Goal: Information Seeking & Learning: Check status

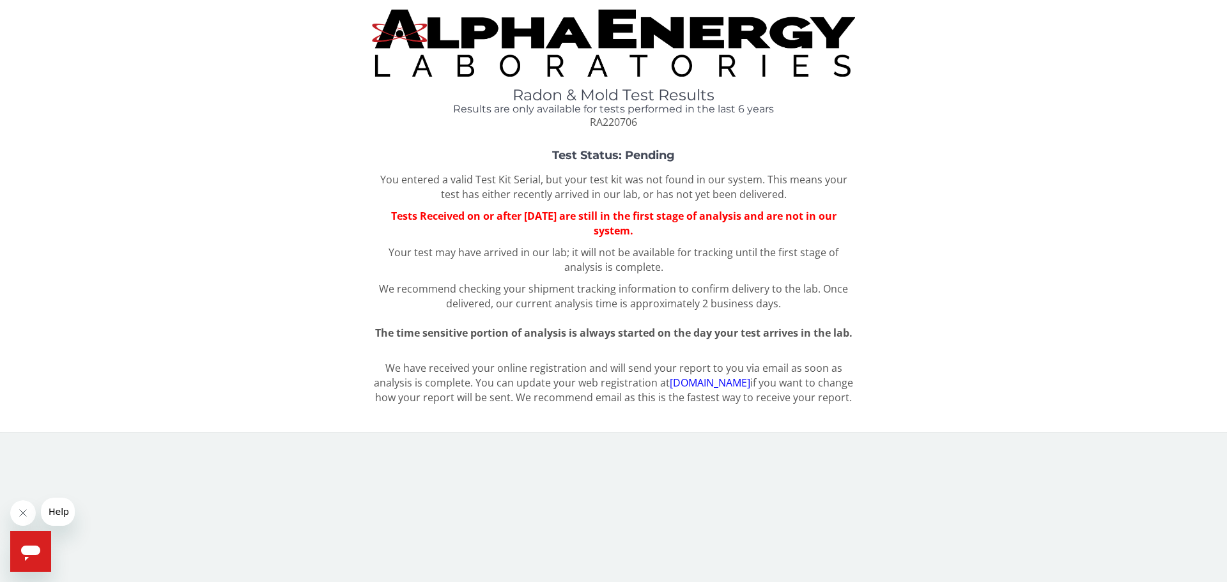
click at [648, 149] on strong "Test Status: Pending" at bounding box center [613, 155] width 123 height 14
click at [645, 75] on img at bounding box center [613, 43] width 483 height 67
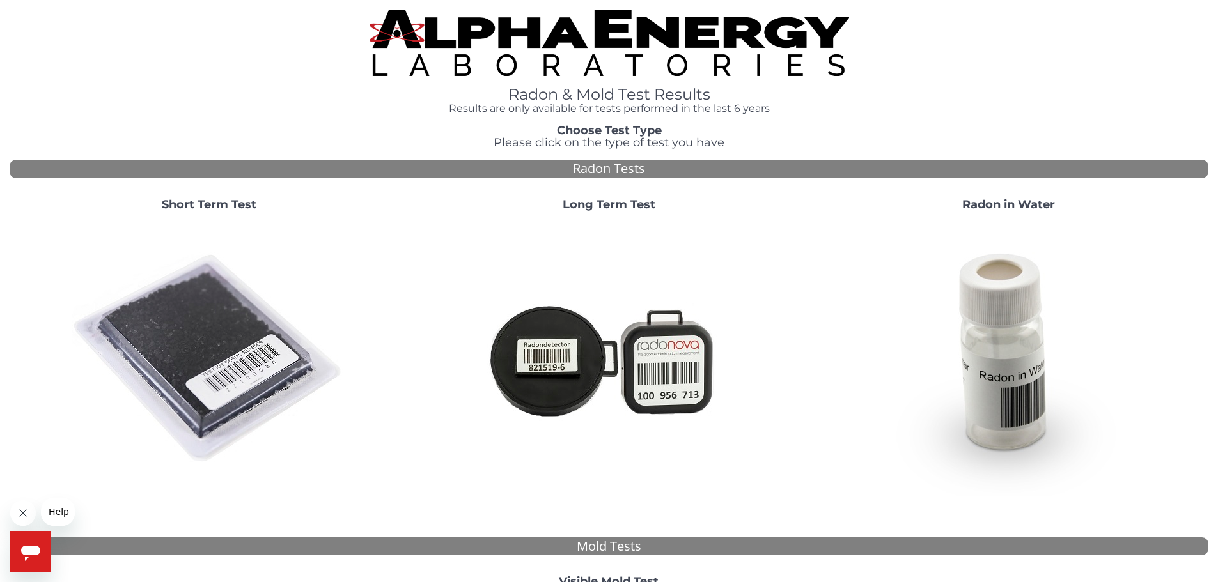
click at [196, 202] on strong "Short Term Test" at bounding box center [209, 205] width 95 height 14
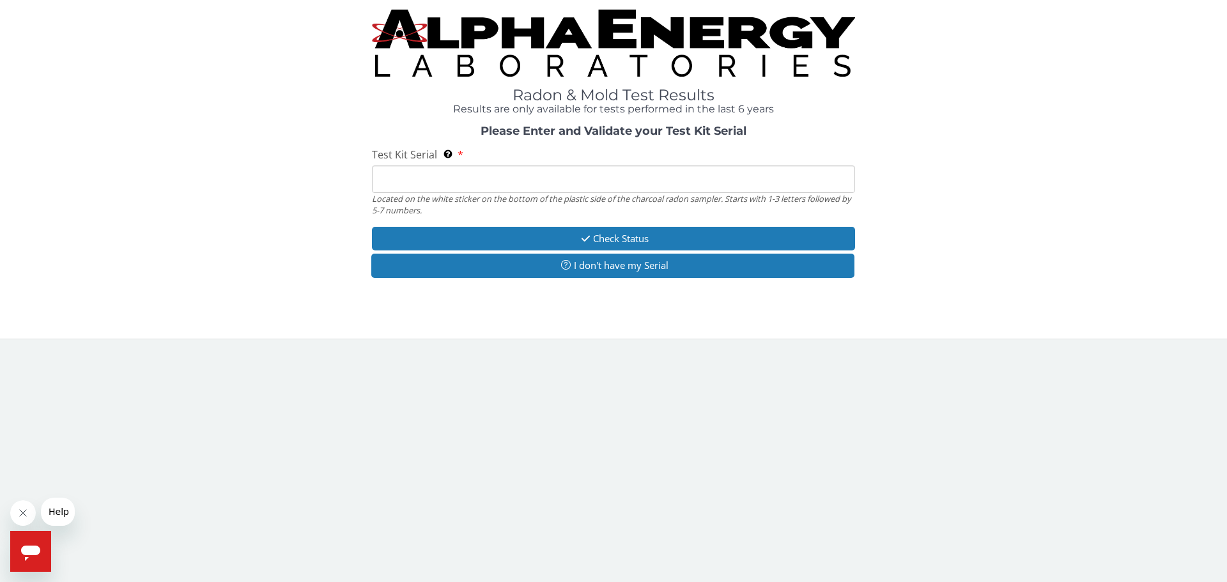
click at [789, 185] on input "Test Kit Serial Located on the white sticker on the bottom of the plastic side …" at bounding box center [613, 179] width 483 height 27
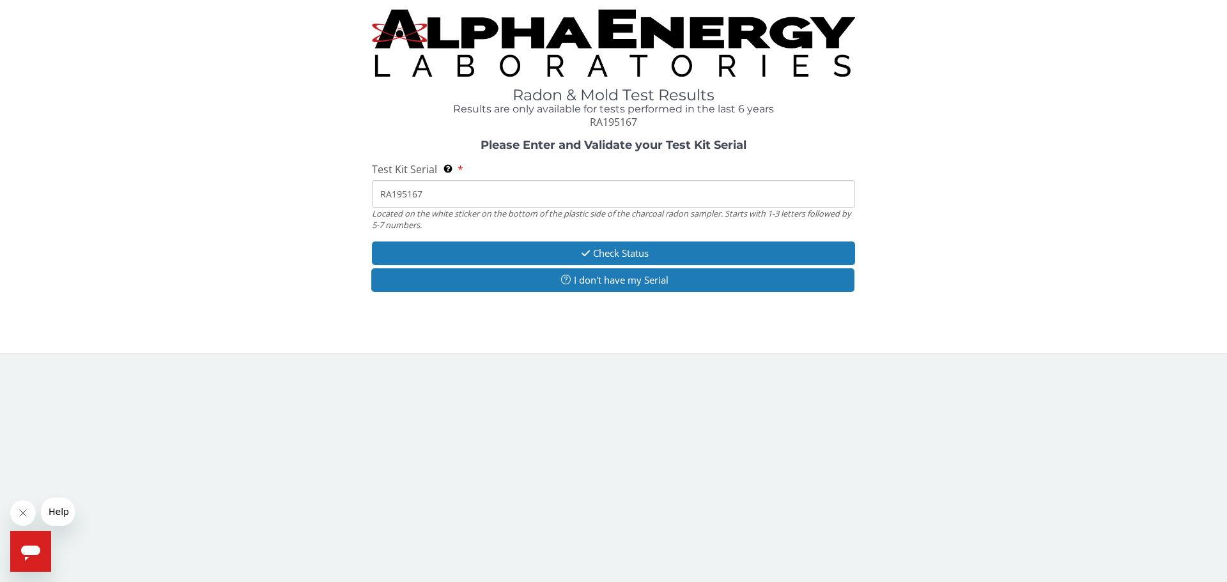
type input "RA195167"
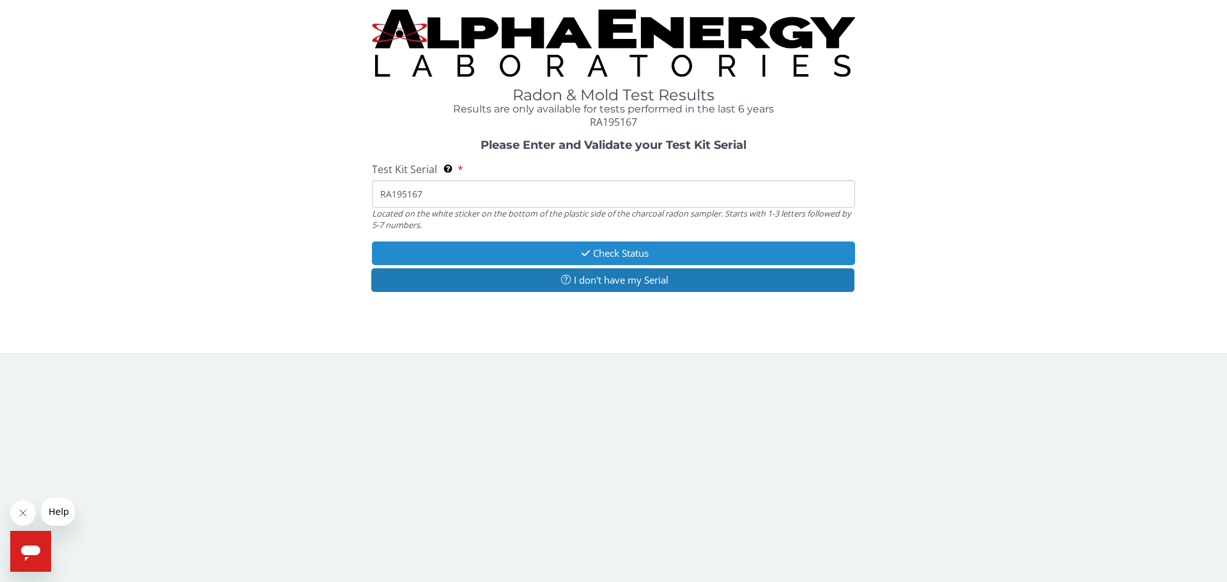
click at [541, 249] on button "Check Status" at bounding box center [613, 254] width 483 height 24
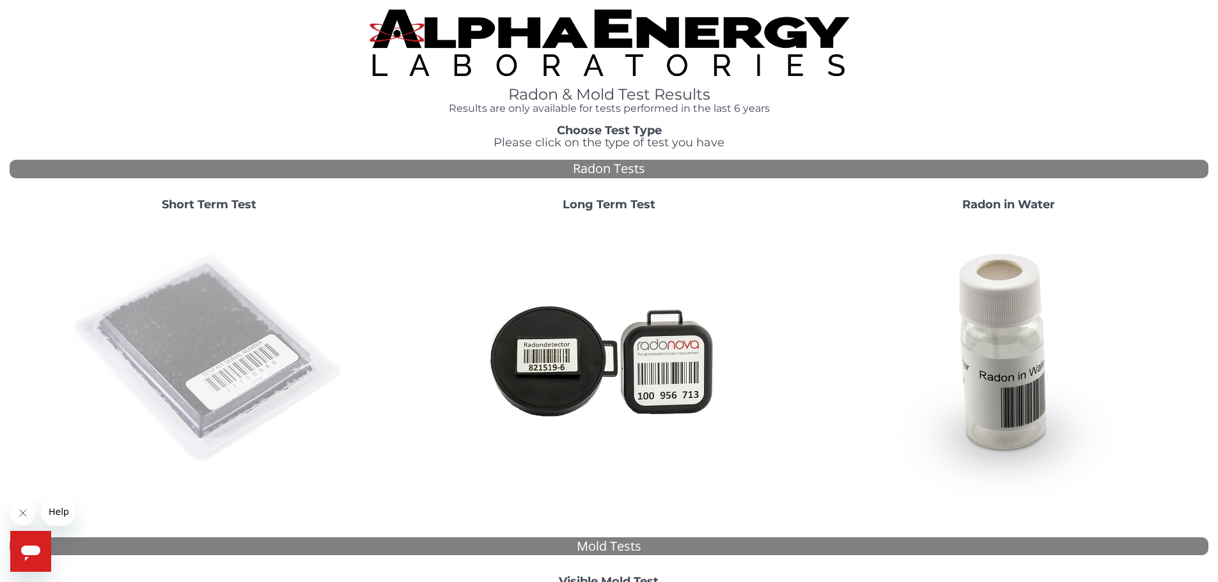
click at [265, 336] on img at bounding box center [209, 359] width 275 height 275
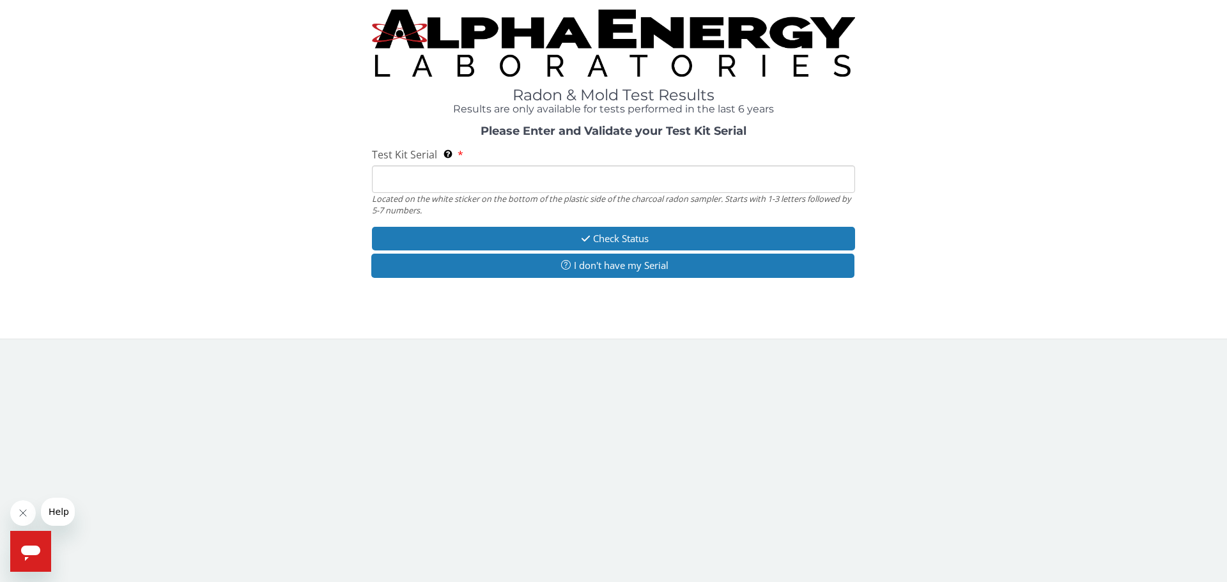
click at [464, 176] on input "Test Kit Serial Located on the white sticker on the bottom of the plastic side …" at bounding box center [613, 179] width 483 height 27
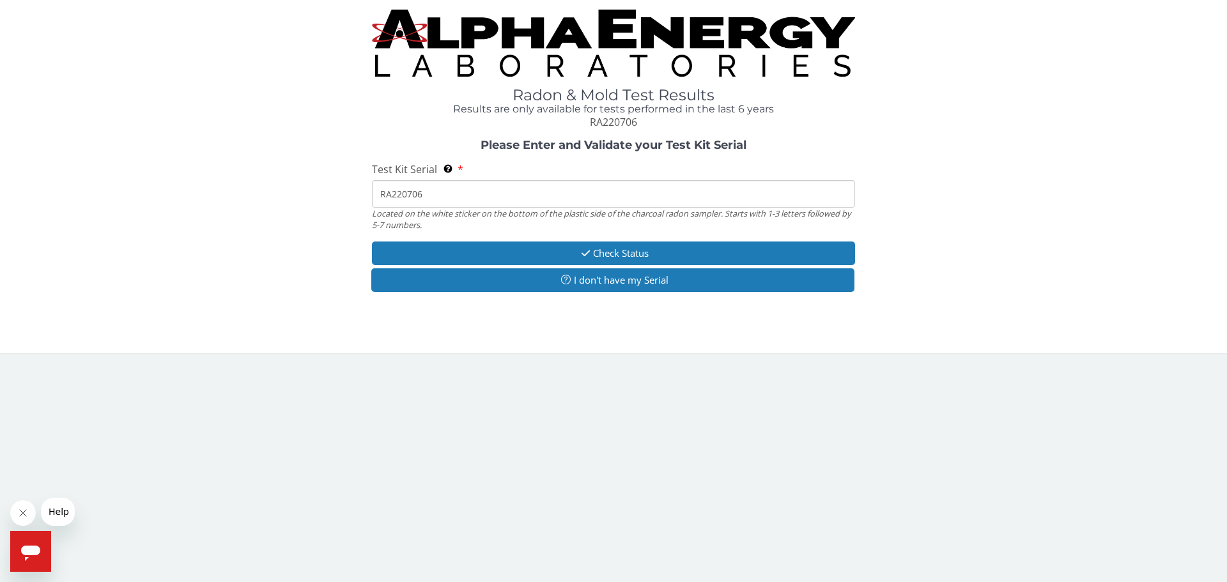
type input "RA220706"
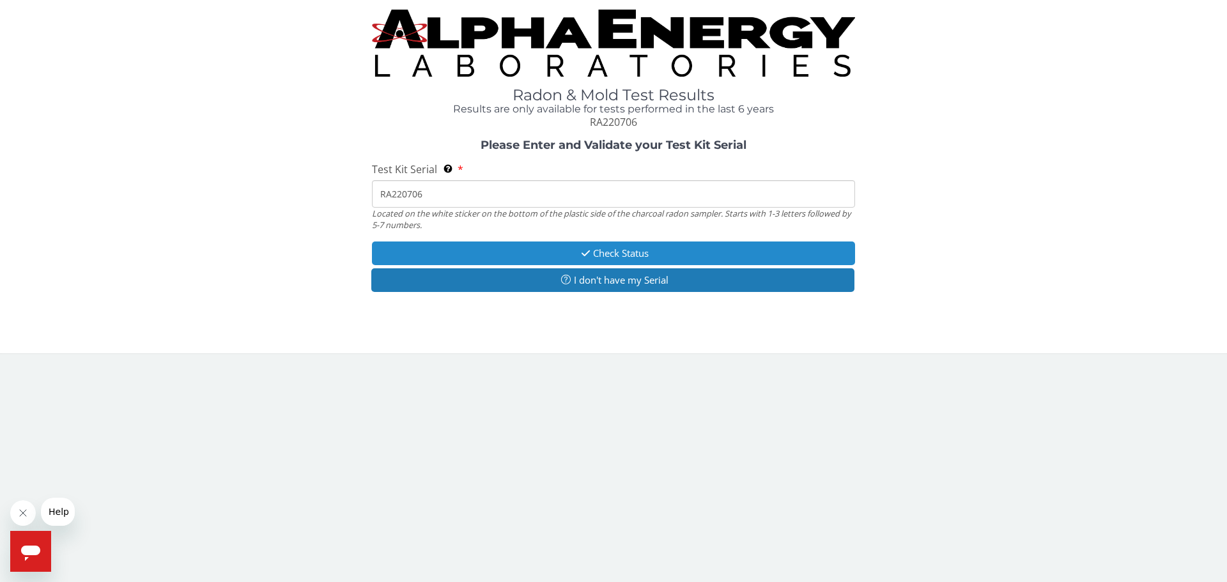
click at [427, 249] on button "Check Status" at bounding box center [613, 254] width 483 height 24
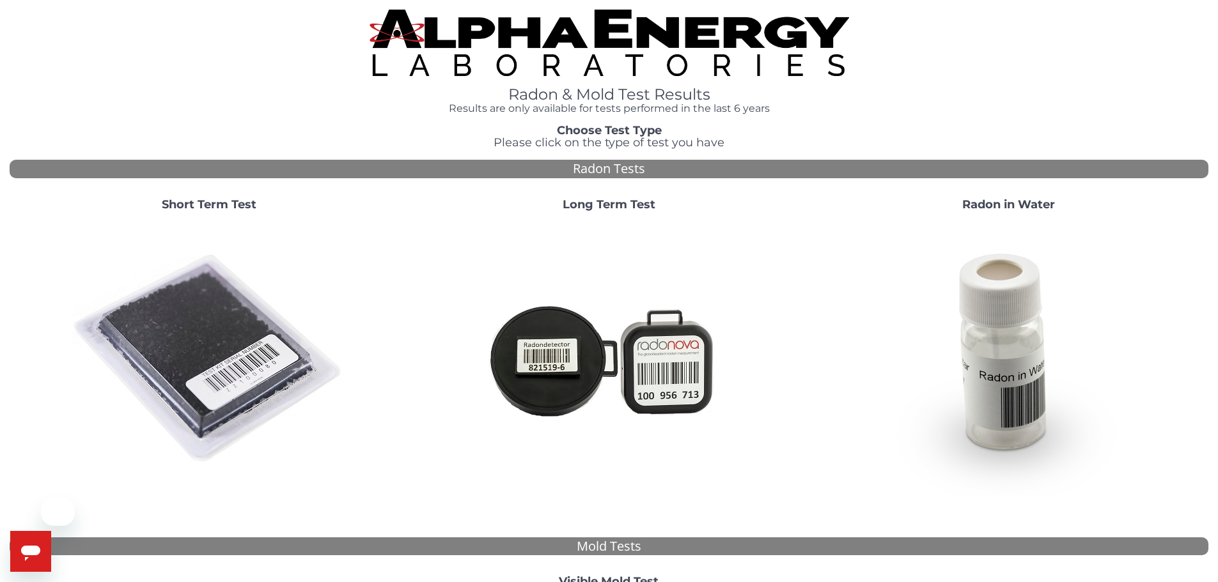
click at [290, 308] on img at bounding box center [209, 359] width 275 height 275
